Goal: Task Accomplishment & Management: Manage account settings

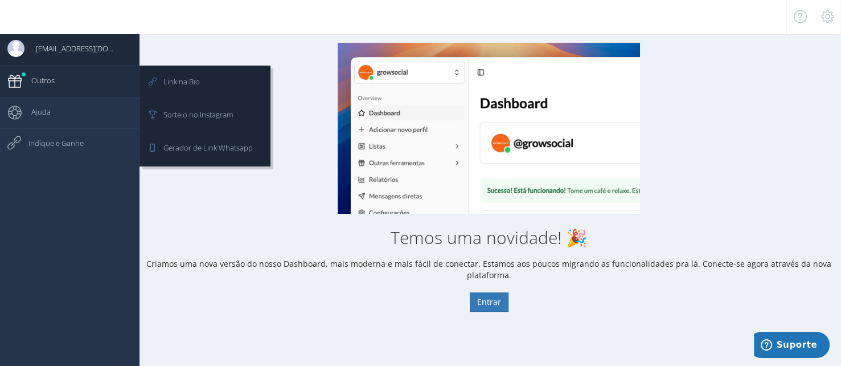
click at [69, 80] on link "Outros" at bounding box center [70, 80] width 140 height 31
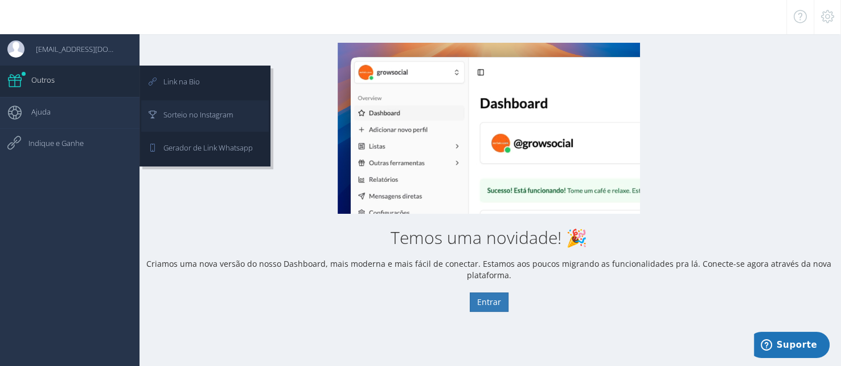
click at [196, 112] on span "Sorteio no Instagram" at bounding box center [192, 114] width 81 height 28
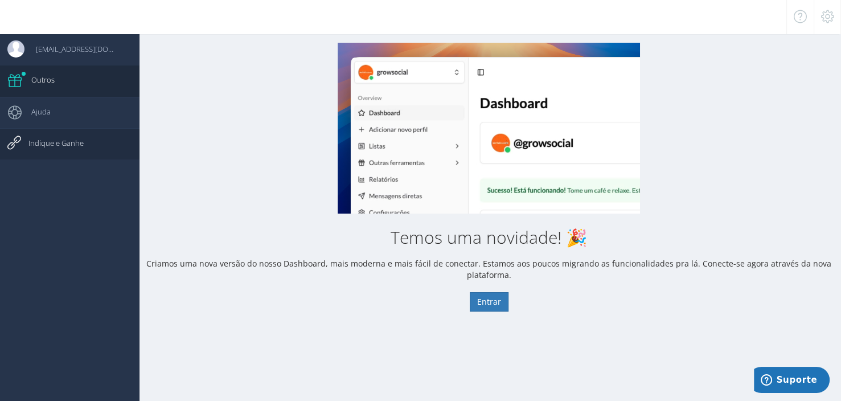
click at [79, 159] on link "Indique e Ganhe" at bounding box center [70, 143] width 140 height 31
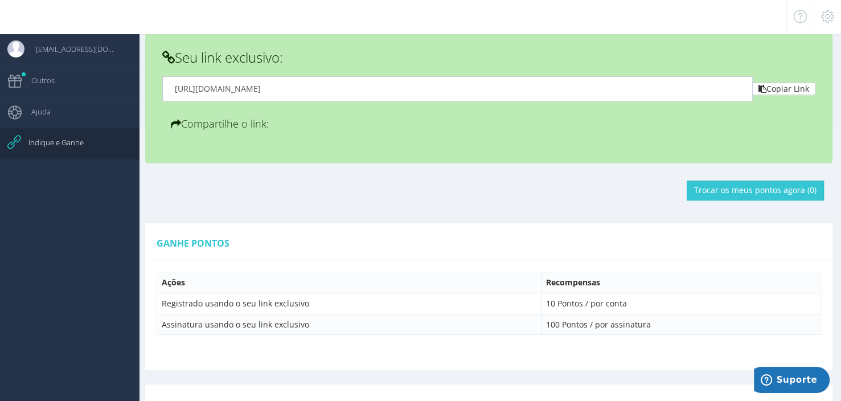
scroll to position [114, 0]
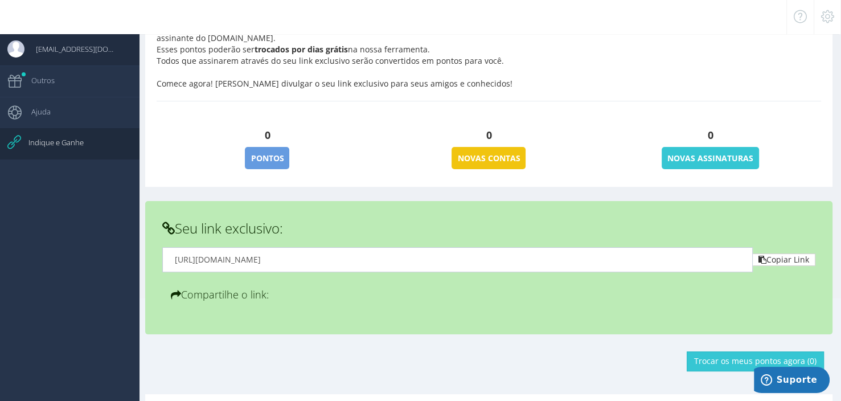
click at [74, 45] on span "[EMAIL_ADDRESS][DOMAIN_NAME]" at bounding box center [71, 49] width 94 height 28
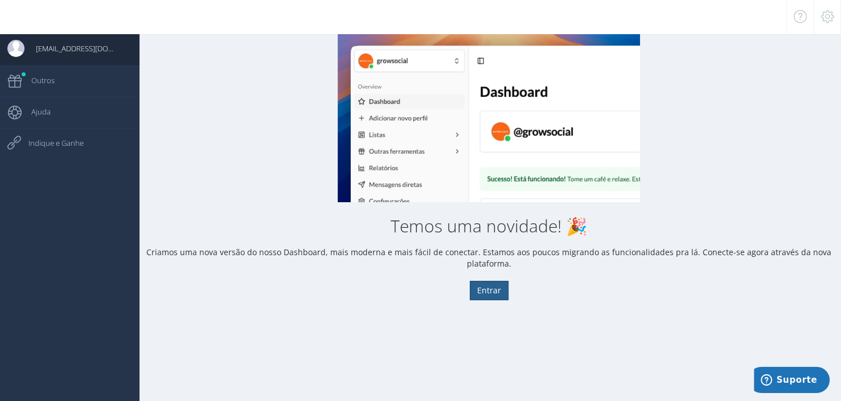
click at [499, 290] on button "Entrar" at bounding box center [489, 290] width 39 height 19
drag, startPoint x: 507, startPoint y: 290, endPoint x: 490, endPoint y: 291, distance: 17.1
click at [495, 292] on button "Entrar" at bounding box center [489, 290] width 39 height 19
click at [490, 291] on button "Entrar" at bounding box center [489, 290] width 39 height 19
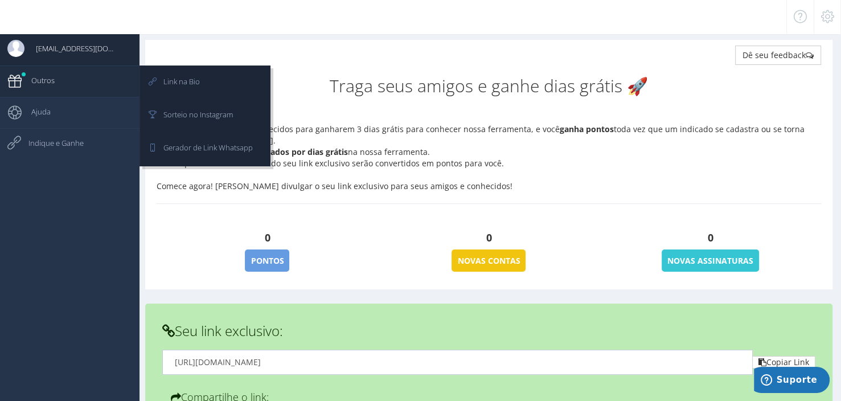
click at [43, 86] on span "Outros" at bounding box center [37, 80] width 35 height 28
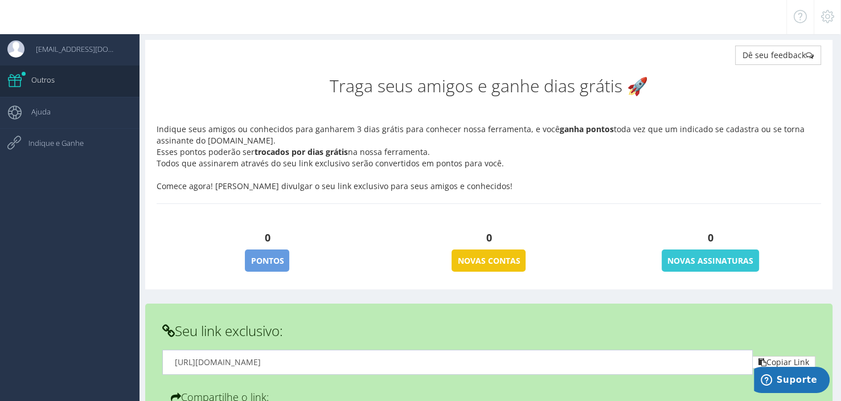
scroll to position [68, 0]
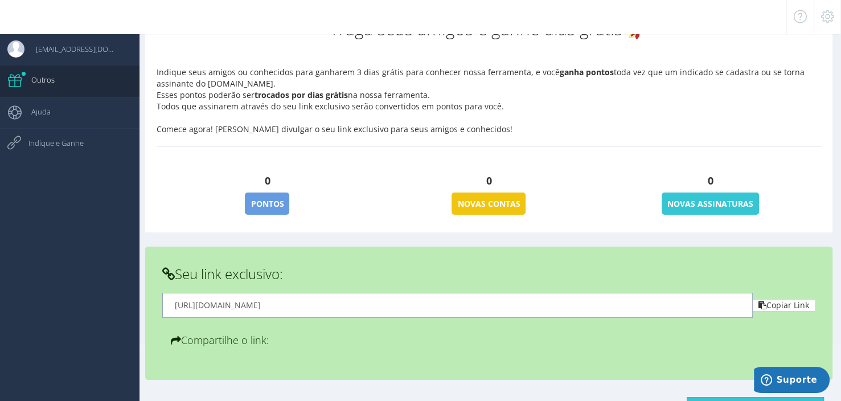
drag, startPoint x: 338, startPoint y: 312, endPoint x: 429, endPoint y: 309, distance: 91.2
click at [429, 309] on input "[URL][DOMAIN_NAME]" at bounding box center [457, 305] width 591 height 24
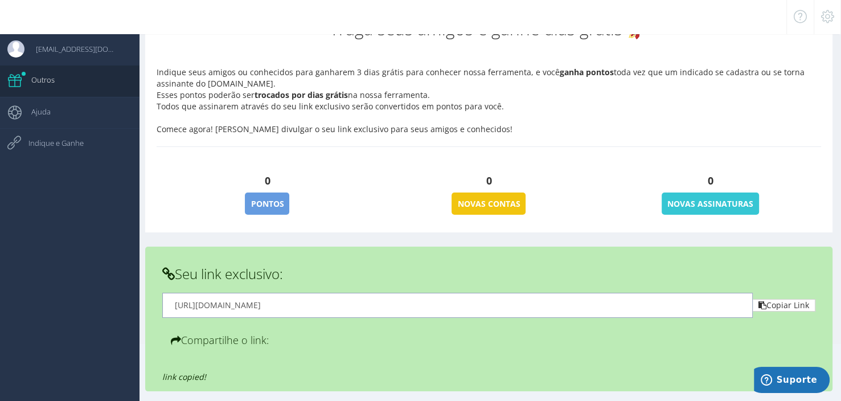
click at [436, 306] on input "[URL][DOMAIN_NAME]" at bounding box center [457, 305] width 591 height 24
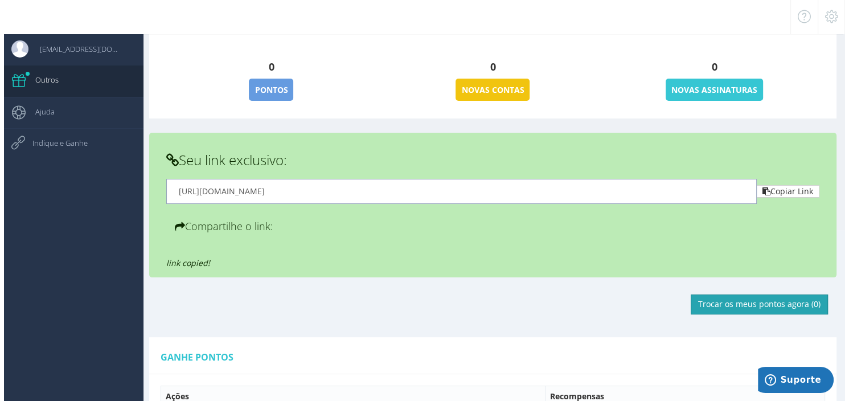
scroll to position [239, 0]
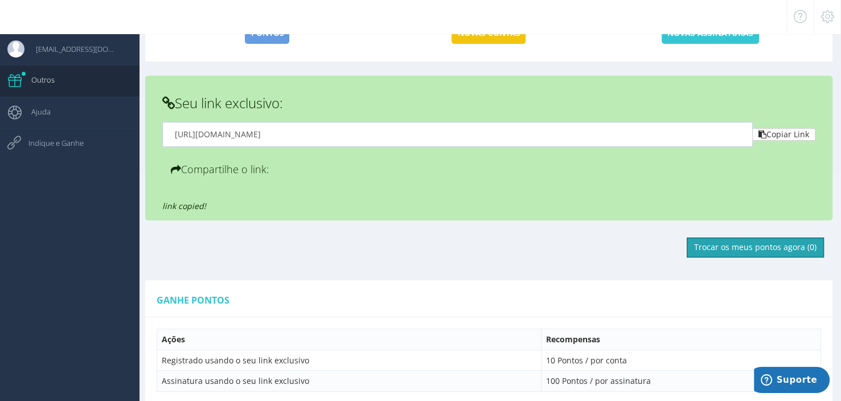
drag, startPoint x: 797, startPoint y: 245, endPoint x: 662, endPoint y: 318, distance: 152.6
click at [662, 325] on div "Dê seu feedback Traga seus amigos e ganhe dias grátis 🚀 Indique seus amigos ou …" at bounding box center [489, 366] width 704 height 1109
click at [762, 251] on button "Trocar os meus pontos agora (0)" at bounding box center [755, 246] width 137 height 19
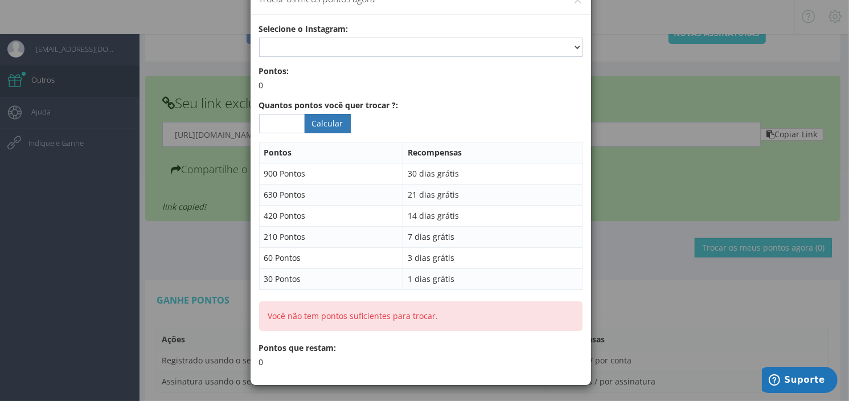
scroll to position [0, 0]
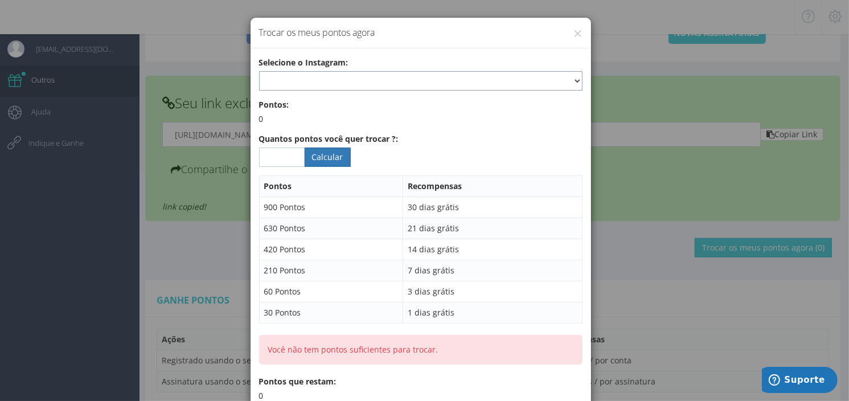
click at [320, 84] on select at bounding box center [420, 80] width 323 height 19
click at [346, 87] on select at bounding box center [420, 80] width 323 height 19
click at [649, 146] on div "× Trocar os meus pontos agora Selecione o Instagram: Pontos: 0 Quantos pontos v…" at bounding box center [424, 200] width 849 height 401
click at [578, 31] on div "× Trocar os meus pontos agora" at bounding box center [421, 33] width 341 height 31
click at [479, 65] on div "Selecione o Instagram:" at bounding box center [420, 74] width 323 height 34
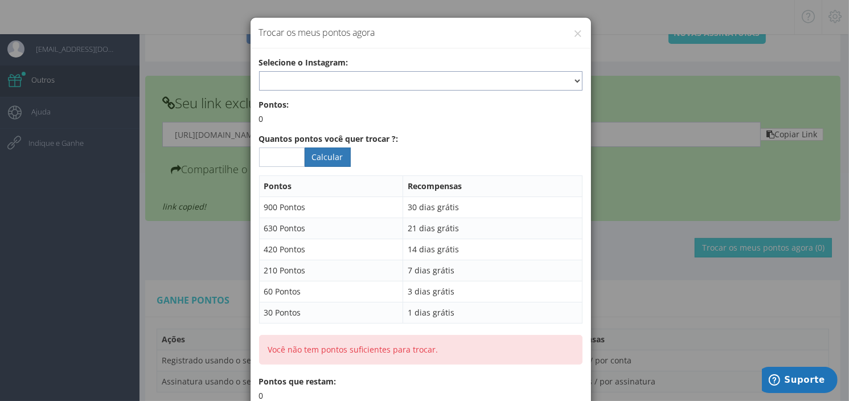
click at [466, 75] on select at bounding box center [420, 80] width 323 height 19
click at [461, 72] on select at bounding box center [420, 80] width 323 height 19
drag, startPoint x: 581, startPoint y: 30, endPoint x: 621, endPoint y: 23, distance: 40.0
click at [581, 31] on div "× Trocar os meus pontos agora" at bounding box center [421, 33] width 341 height 31
click at [692, 7] on div "× Trocar os meus pontos agora Selecione o Instagram: Pontos: 0 Quantos pontos v…" at bounding box center [424, 200] width 849 height 401
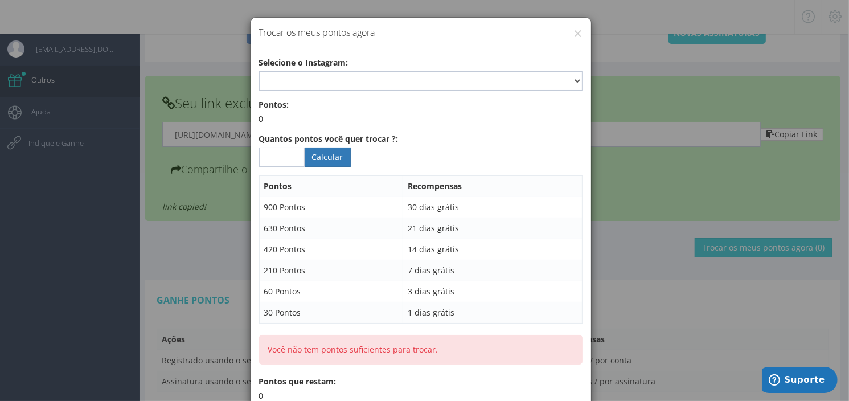
click at [206, 136] on div "× Trocar os meus pontos agora Selecione o Instagram: Pontos: 0 Quantos pontos v…" at bounding box center [424, 200] width 849 height 401
drag, startPoint x: 544, startPoint y: 34, endPoint x: 567, endPoint y: 34, distance: 22.8
click at [548, 34] on h4 "Trocar os meus pontos agora" at bounding box center [420, 32] width 323 height 13
click at [567, 34] on h4 "Trocar os meus pontos agora" at bounding box center [420, 32] width 323 height 13
click at [579, 31] on div "× Trocar os meus pontos agora" at bounding box center [421, 33] width 341 height 31
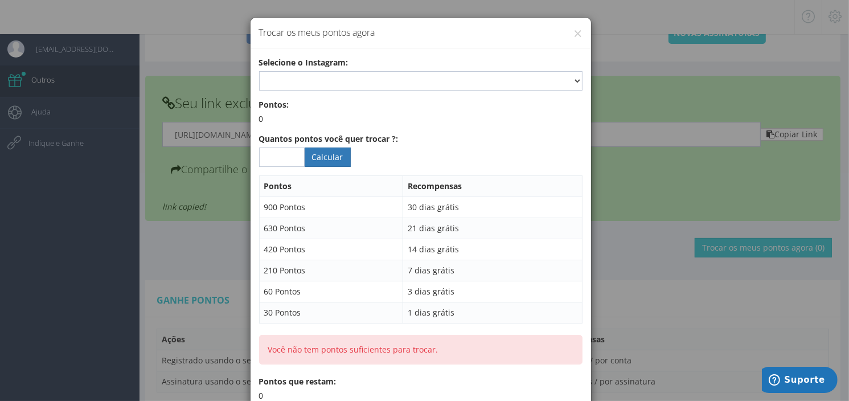
click at [579, 30] on div "× Trocar os meus pontos agora" at bounding box center [421, 33] width 341 height 31
click at [577, 30] on div "× Trocar os meus pontos agora" at bounding box center [421, 33] width 341 height 31
click at [574, 33] on button "×" at bounding box center [578, 33] width 9 height 15
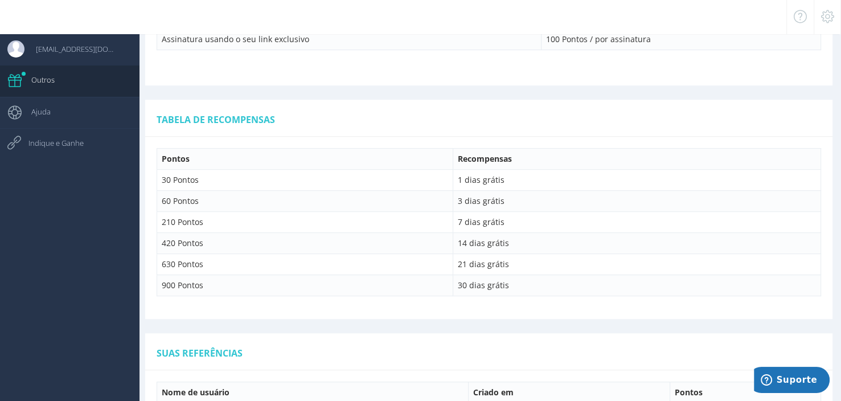
scroll to position [756, 0]
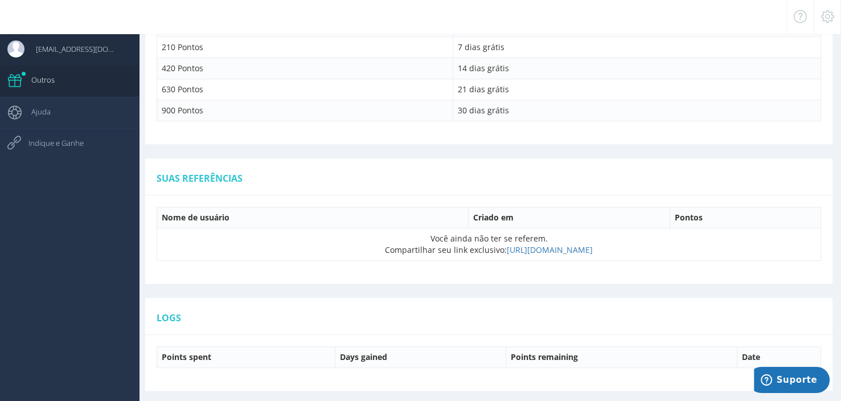
click at [89, 59] on span "[EMAIL_ADDRESS][DOMAIN_NAME]" at bounding box center [71, 49] width 94 height 28
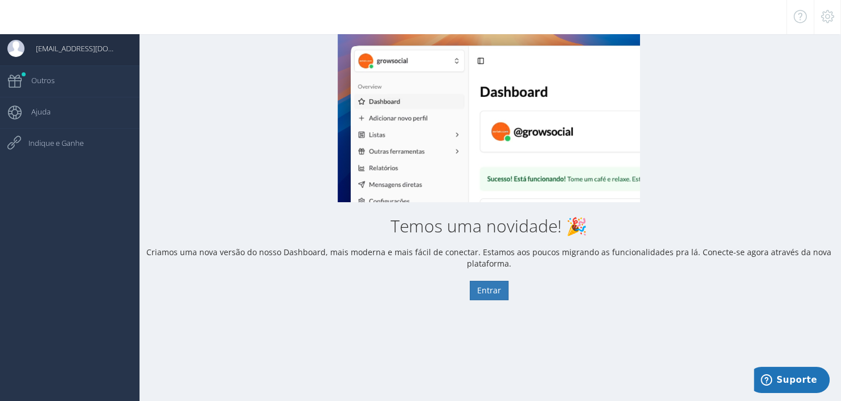
click at [89, 56] on span "[EMAIL_ADDRESS][DOMAIN_NAME]" at bounding box center [71, 48] width 94 height 28
click at [828, 20] on icon at bounding box center [827, 17] width 13 height 8
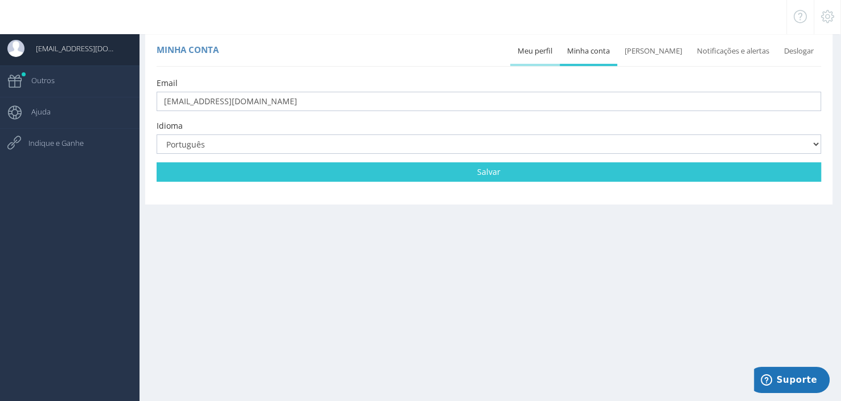
click at [544, 56] on link "Meu perfil" at bounding box center [535, 51] width 50 height 25
click at [588, 51] on link "Minha conta" at bounding box center [589, 51] width 58 height 25
click at [612, 54] on link "Minha conta" at bounding box center [589, 51] width 58 height 25
click at [649, 47] on link "[PERSON_NAME]" at bounding box center [653, 51] width 72 height 25
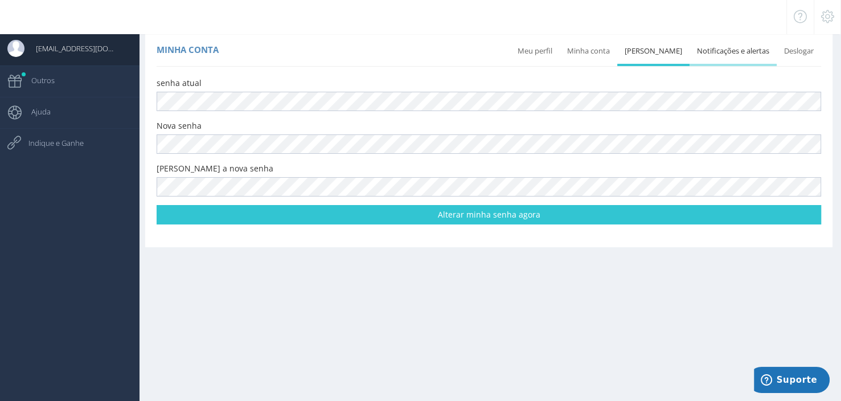
click at [726, 55] on link "Notificações e alertas" at bounding box center [733, 51] width 87 height 25
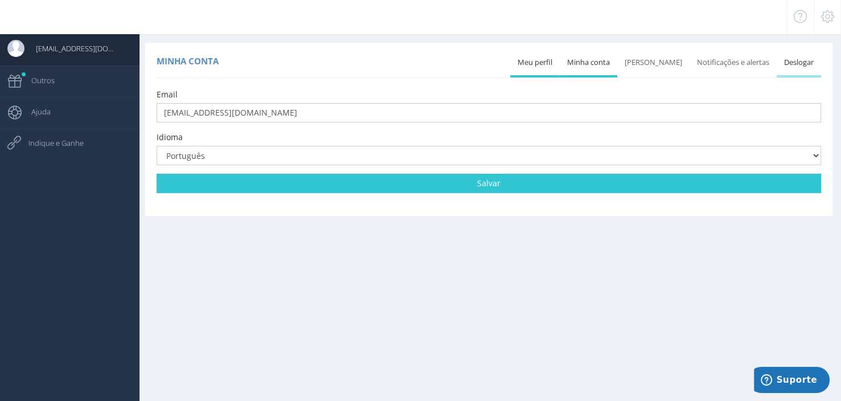
click at [786, 65] on link "Deslogar" at bounding box center [799, 62] width 44 height 25
